Goal: Information Seeking & Learning: Learn about a topic

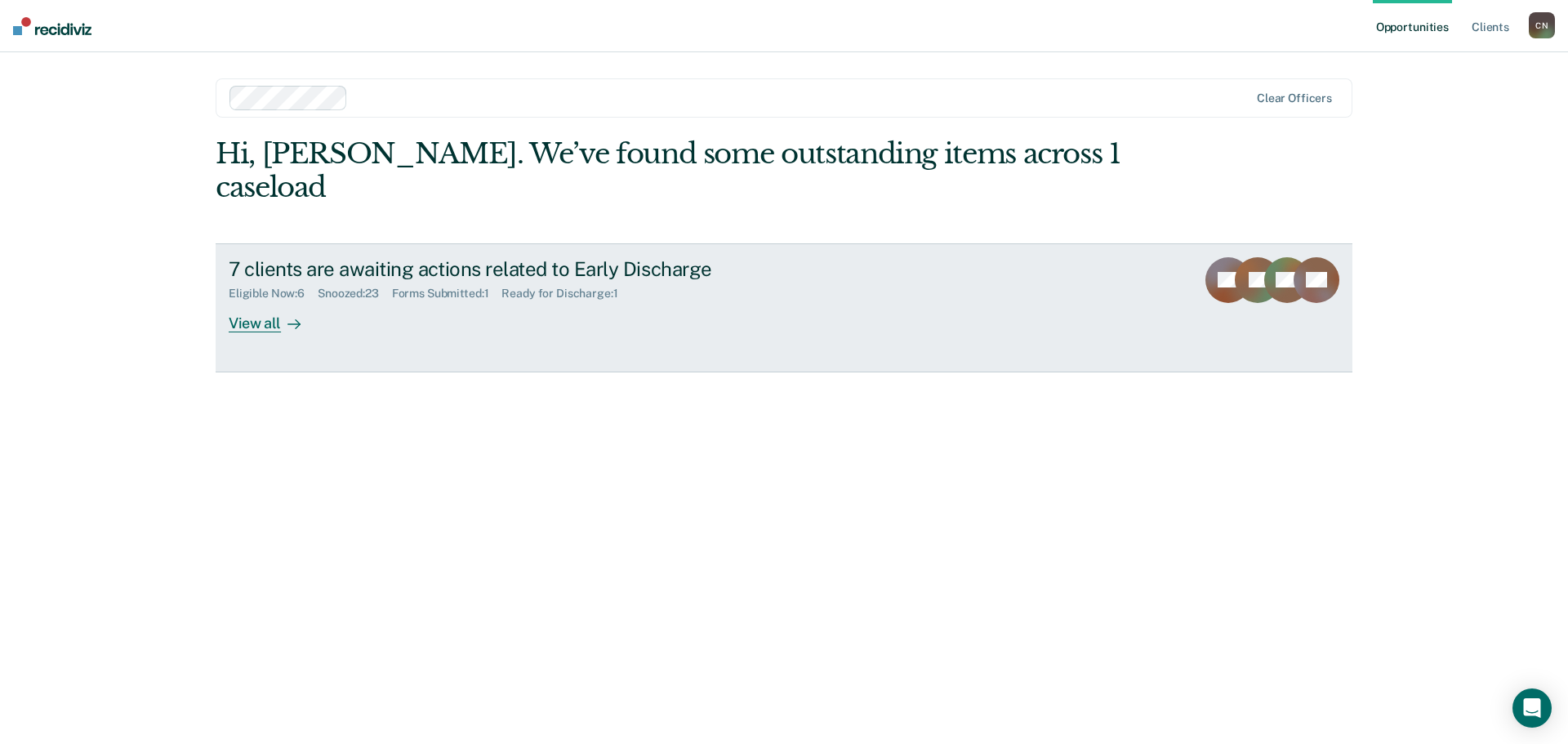
click at [260, 301] on div "View all" at bounding box center [274, 316] width 91 height 32
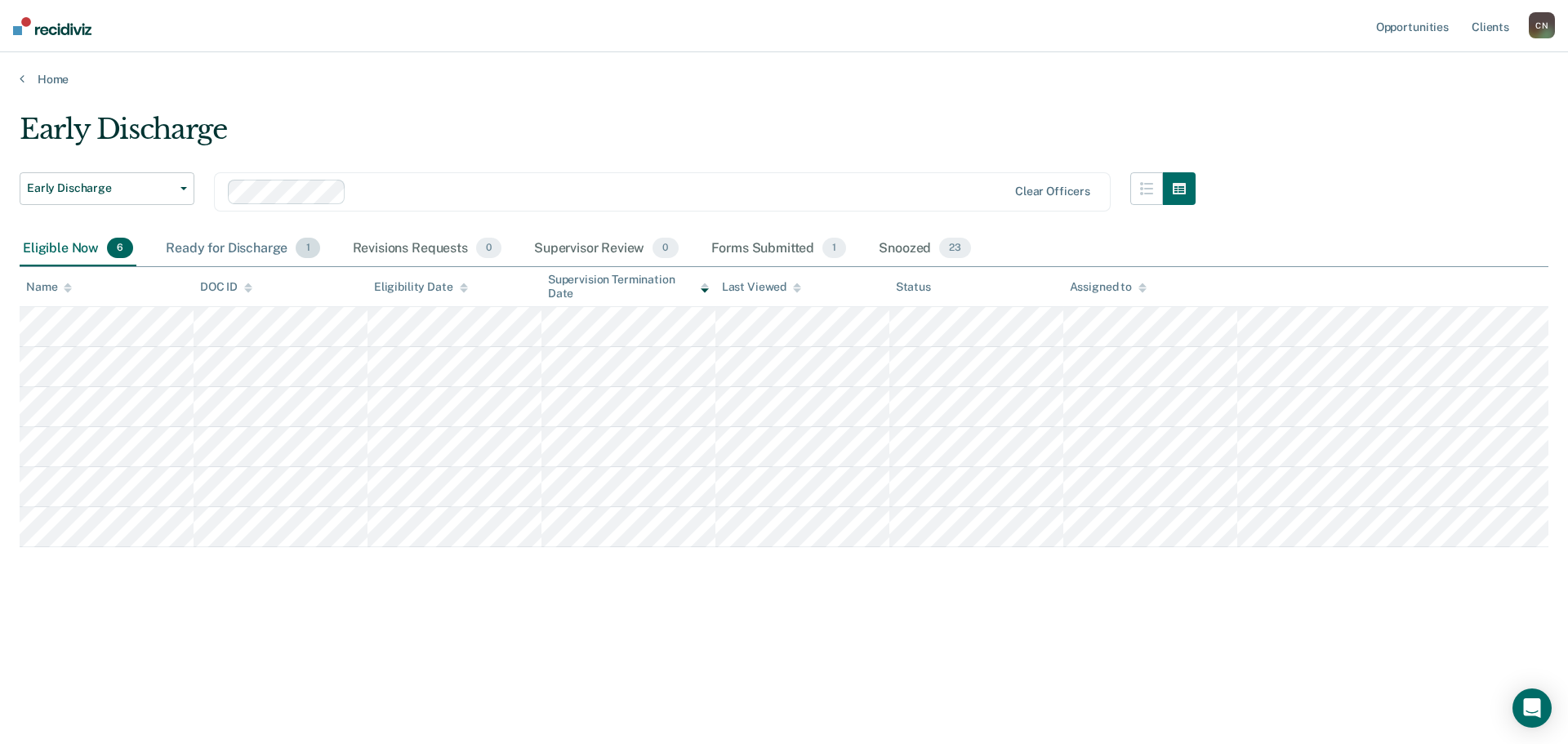
click at [224, 254] on div "Ready for Discharge 1" at bounding box center [242, 249] width 160 height 36
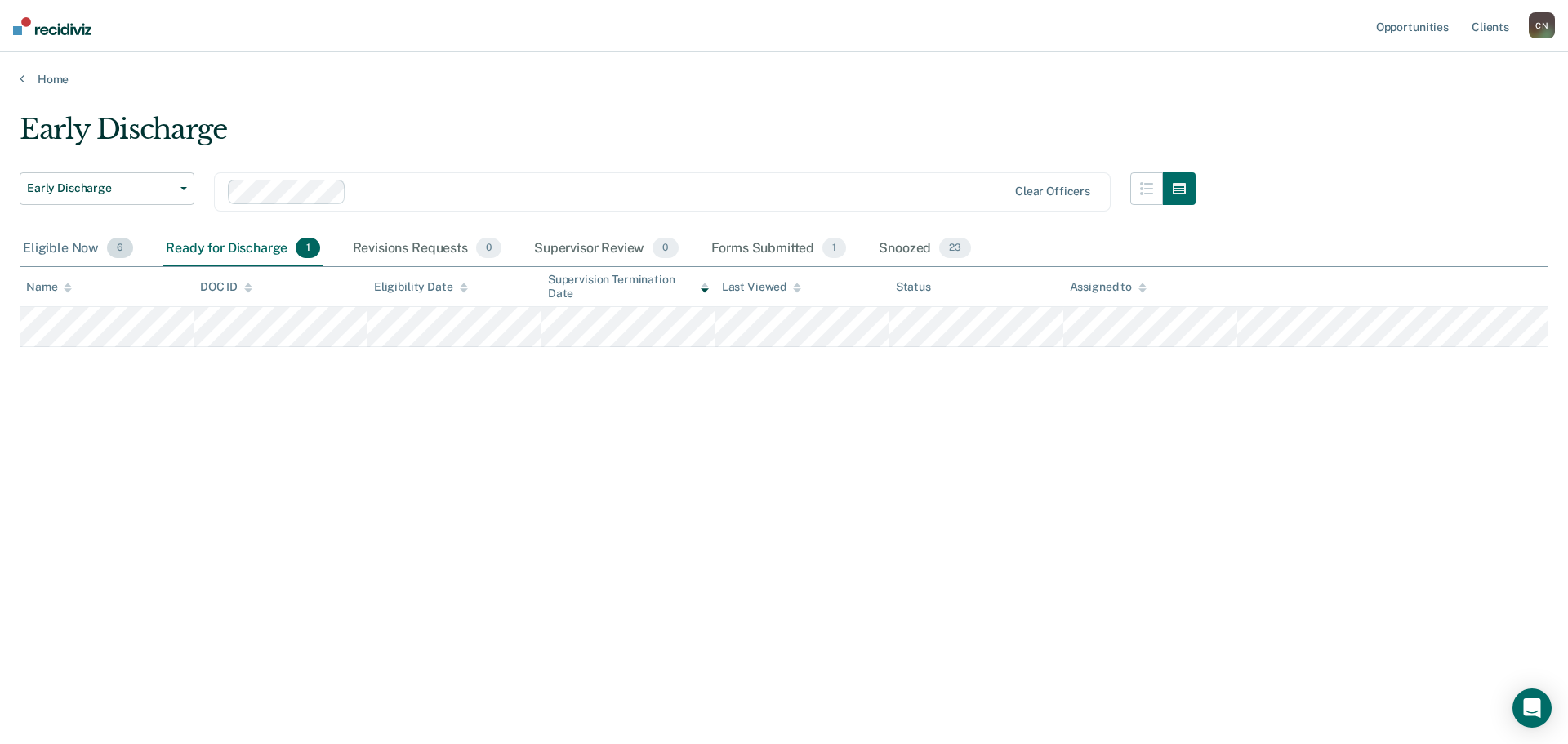
click at [30, 244] on div "Eligible Now 6" at bounding box center [78, 249] width 117 height 36
